Goal: Task Accomplishment & Management: Complete application form

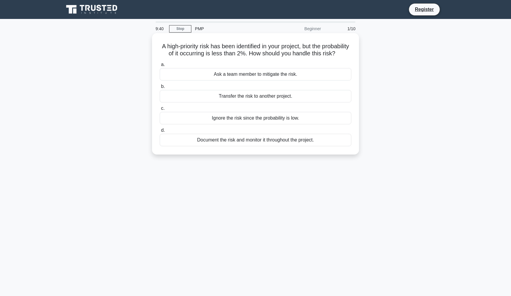
click at [244, 144] on div "Document the risk and monitor it throughout the project." at bounding box center [256, 140] width 192 height 12
click at [160, 132] on input "d. Document the risk and monitor it throughout the project." at bounding box center [160, 130] width 0 height 4
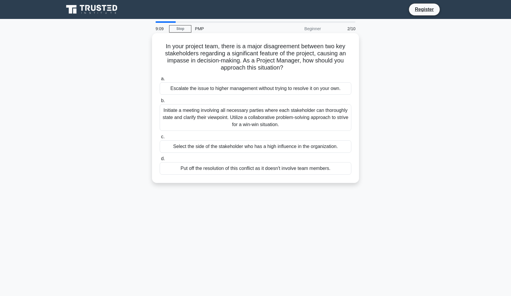
click at [291, 120] on div "Initiate a meeting involving all necessary parties where each stakeholder can t…" at bounding box center [256, 117] width 192 height 27
click at [160, 103] on input "b. Initiate a meeting involving all necessary parties where each stakeholder ca…" at bounding box center [160, 101] width 0 height 4
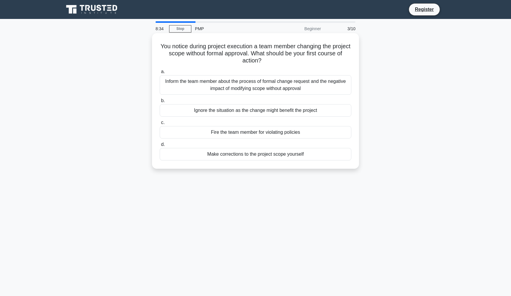
click at [225, 82] on div "Inform the team member about the process of formal change request and the negat…" at bounding box center [256, 85] width 192 height 20
click at [160, 74] on input "a. Inform the team member about the process of formal change request and the ne…" at bounding box center [160, 72] width 0 height 4
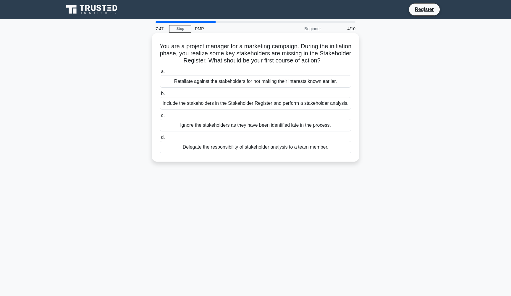
click at [258, 103] on div "Include the stakeholders in the Stakeholder Register and perform a stakeholder …" at bounding box center [256, 103] width 192 height 12
click at [160, 95] on input "b. Include the stakeholders in the Stakeholder Register and perform a stakehold…" at bounding box center [160, 94] width 0 height 4
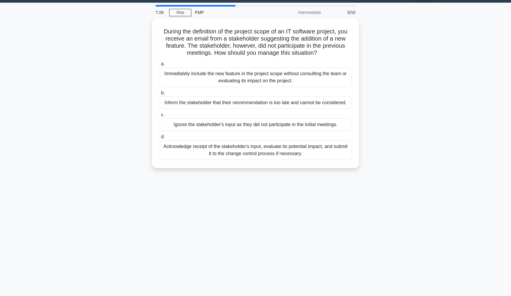
scroll to position [22, 0]
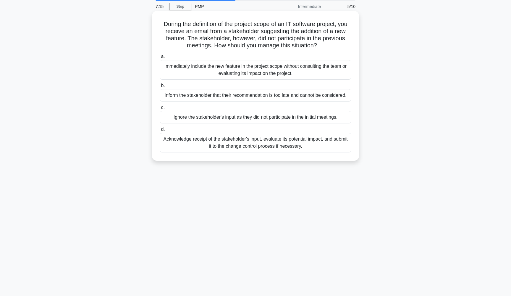
click at [236, 150] on div "Acknowledge receipt of the stakeholder's input, evaluate its potential impact, …" at bounding box center [256, 143] width 192 height 20
click at [160, 131] on input "d. Acknowledge receipt of the stakeholder's input, evaluate its potential impac…" at bounding box center [160, 129] width 0 height 4
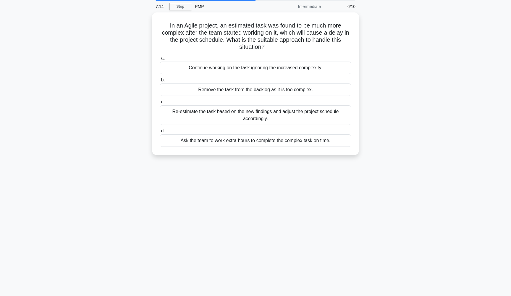
scroll to position [0, 0]
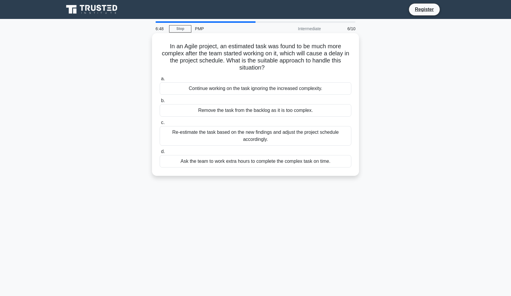
click at [218, 141] on div "Re-estimate the task based on the new findings and adjust the project schedule …" at bounding box center [256, 136] width 192 height 20
click at [160, 124] on input "c. Re-estimate the task based on the new findings and adjust the project schedu…" at bounding box center [160, 123] width 0 height 4
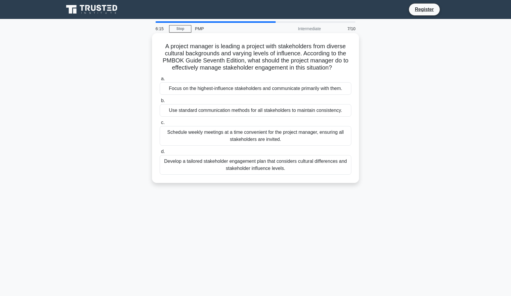
click at [231, 163] on div "Develop a tailored stakeholder engagement plan that considers cultural differen…" at bounding box center [256, 165] width 192 height 20
click at [160, 153] on input "d. Develop a tailored stakeholder engagement plan that considers cultural diffe…" at bounding box center [160, 152] width 0 height 4
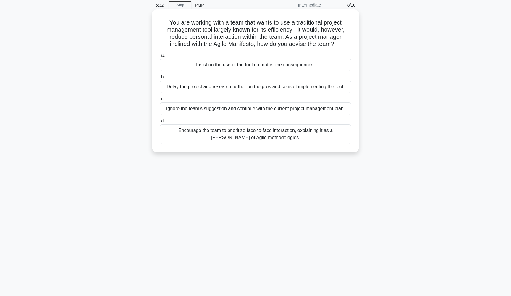
scroll to position [24, 0]
click at [283, 129] on div "Encourage the team to prioritize face-to-face interaction, explaining it as a […" at bounding box center [256, 134] width 192 height 20
click at [160, 123] on input "d. Encourage the team to prioritize face-to-face interaction, explaining it as …" at bounding box center [160, 121] width 0 height 4
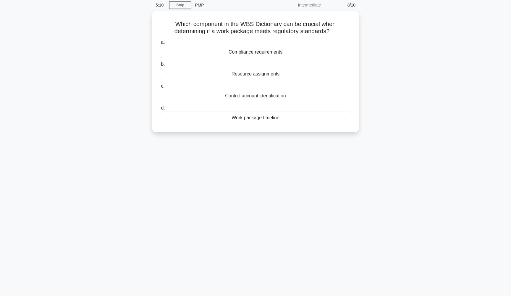
scroll to position [0, 0]
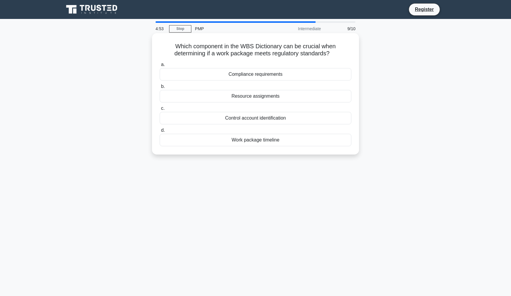
click at [255, 98] on div "Resource assignments" at bounding box center [256, 96] width 192 height 12
click at [160, 88] on input "b. Resource assignments" at bounding box center [160, 87] width 0 height 4
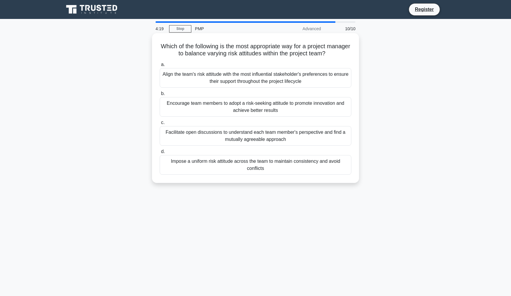
click at [269, 137] on div "Facilitate open discussions to understand each team member's perspective and fi…" at bounding box center [256, 136] width 192 height 20
click at [160, 124] on input "c. Facilitate open discussions to understand each team member's perspective and…" at bounding box center [160, 123] width 0 height 4
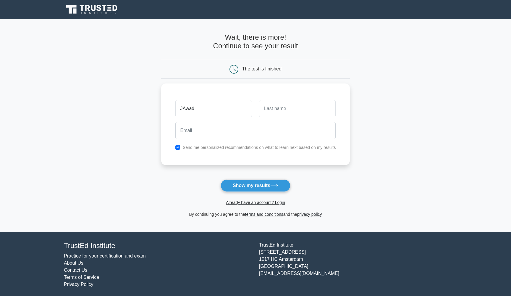
type input "JAwad"
type input "Ahmad"
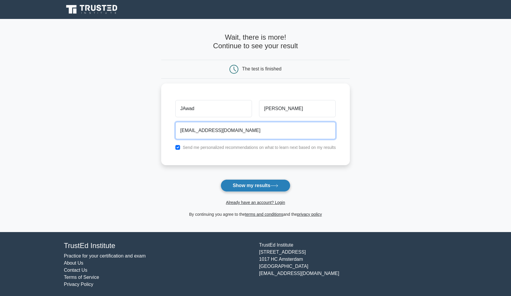
type input "a.jawad321@gmail.com"
click at [266, 184] on button "Show my results" at bounding box center [255, 185] width 70 height 12
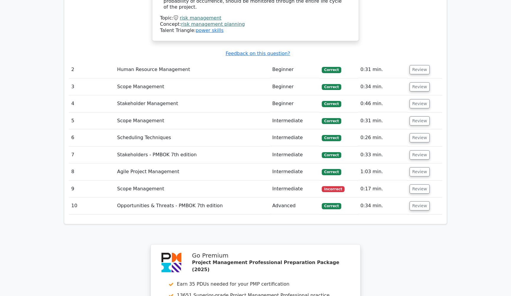
scroll to position [651, 0]
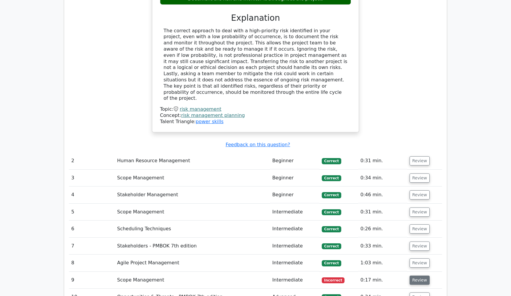
click at [414, 275] on button "Review" at bounding box center [419, 279] width 20 height 9
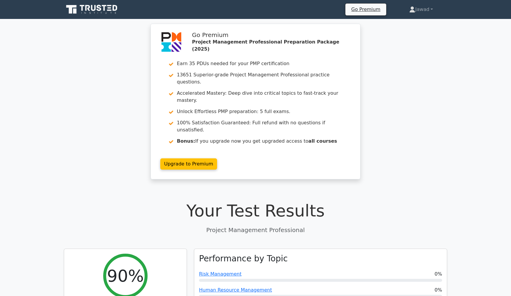
scroll to position [0, 0]
